Goal: Check status: Check status

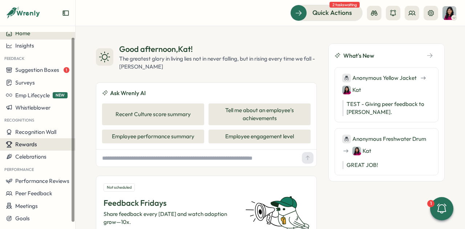
scroll to position [6, 0]
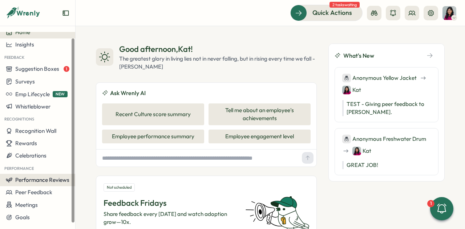
click at [31, 183] on span "Performance Reviews" at bounding box center [42, 180] width 54 height 7
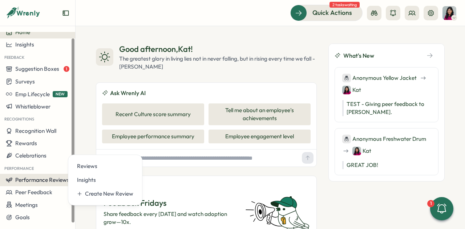
click at [32, 181] on span "Performance Reviews" at bounding box center [42, 180] width 54 height 7
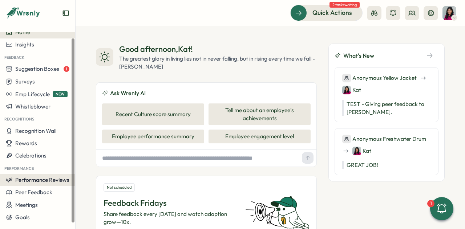
click at [32, 181] on span "Performance Reviews" at bounding box center [42, 180] width 54 height 7
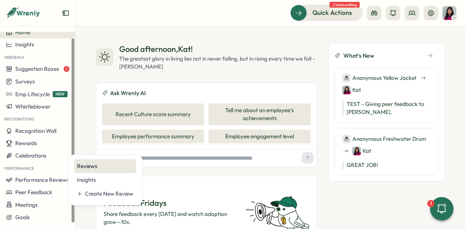
click at [85, 168] on div "Reviews" at bounding box center [105, 166] width 56 height 8
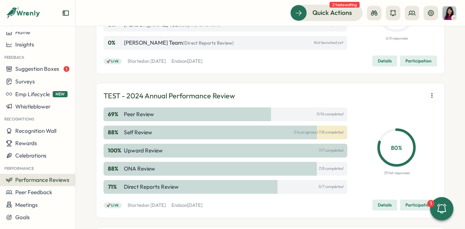
scroll to position [109, 0]
click at [251, 149] on div "100 % Upward Review 7/7 completed" at bounding box center [226, 151] width 244 height 14
click at [421, 207] on span "Participation" at bounding box center [419, 205] width 26 height 10
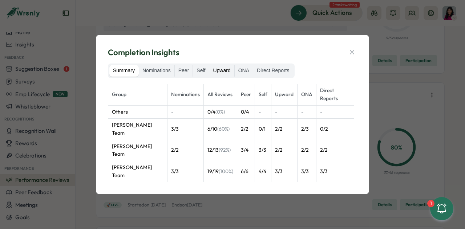
click at [226, 77] on label "Upward" at bounding box center [221, 71] width 25 height 12
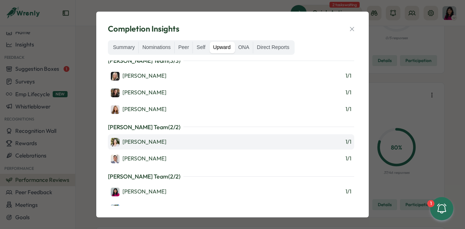
scroll to position [0, 0]
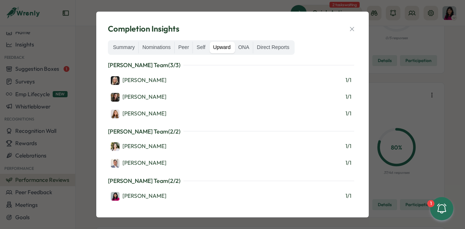
click at [216, 48] on label "Upward" at bounding box center [221, 48] width 25 height 12
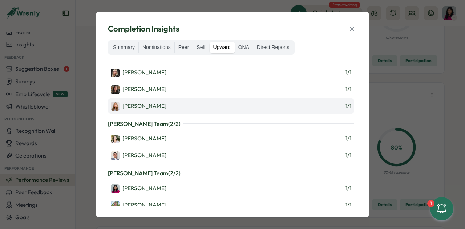
scroll to position [13, 0]
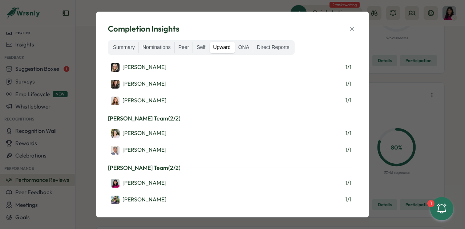
click at [117, 41] on div "Summary Nominations Peer Self Upward ONA Direct Reports" at bounding box center [201, 47] width 187 height 15
click at [117, 48] on label "Summary" at bounding box center [123, 48] width 29 height 12
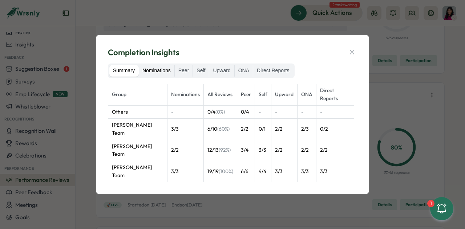
click at [149, 75] on label "Nominations" at bounding box center [157, 71] width 36 height 12
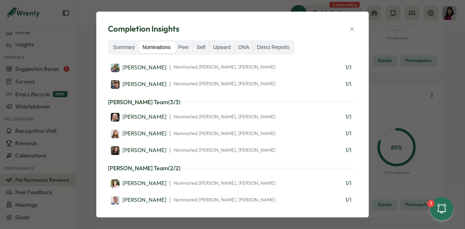
scroll to position [0, 0]
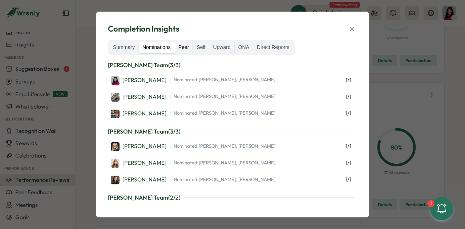
click at [183, 50] on label "Peer" at bounding box center [184, 48] width 18 height 12
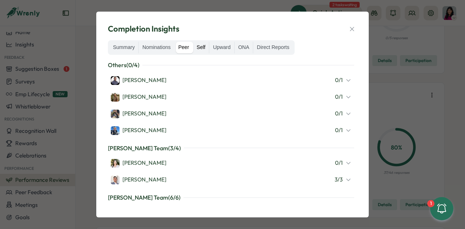
click at [207, 49] on label "Self" at bounding box center [201, 48] width 16 height 12
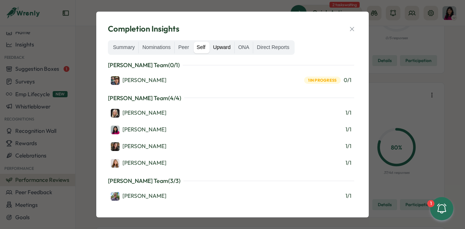
click at [219, 49] on label "Upward" at bounding box center [221, 48] width 25 height 12
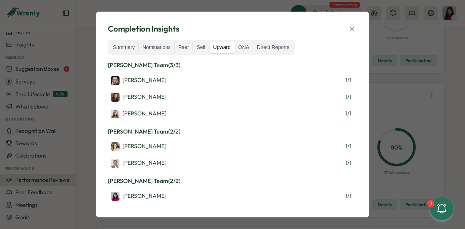
scroll to position [13, 0]
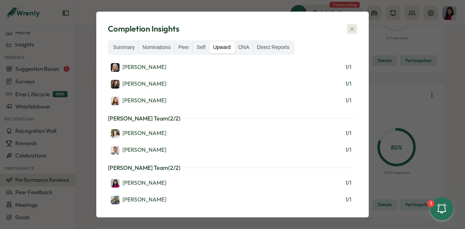
click at [349, 32] on icon "button" at bounding box center [352, 28] width 7 height 7
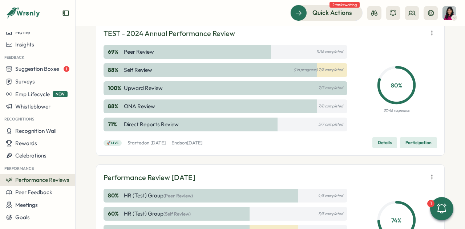
scroll to position [140, 0]
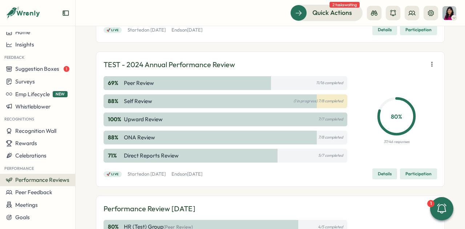
click at [383, 175] on span "Details" at bounding box center [385, 174] width 14 height 10
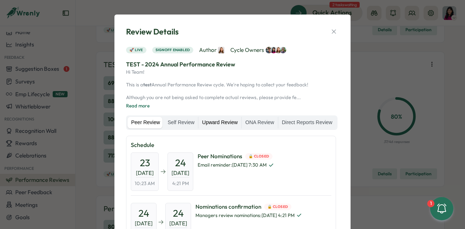
click at [217, 125] on label "Upward Review" at bounding box center [219, 123] width 43 height 12
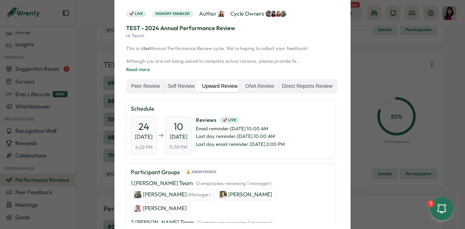
scroll to position [0, 0]
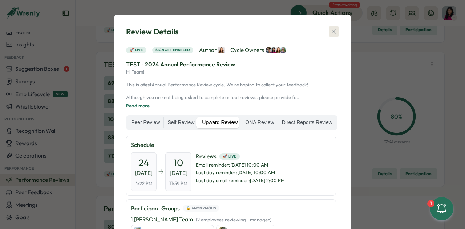
click at [331, 32] on icon "button" at bounding box center [333, 31] width 7 height 7
